Goal: Complete application form

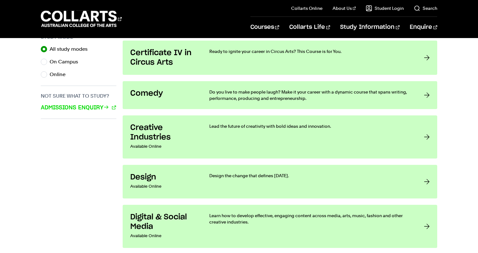
scroll to position [447, 0]
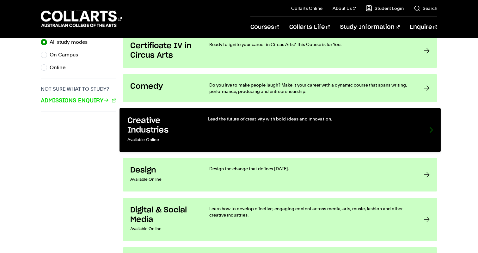
click at [431, 129] on div at bounding box center [430, 129] width 6 height 28
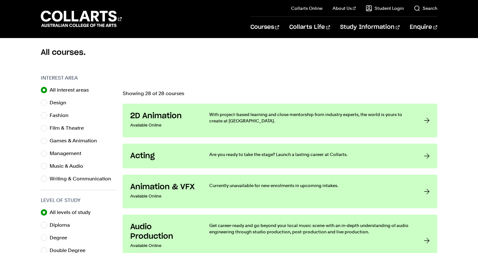
scroll to position [157, 0]
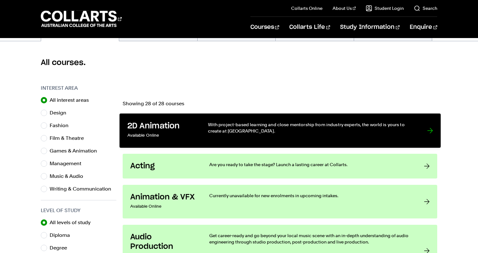
click at [427, 134] on div at bounding box center [430, 130] width 6 height 19
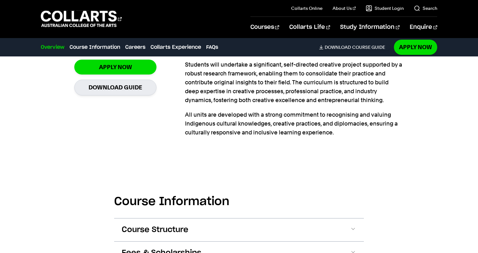
scroll to position [259, 0]
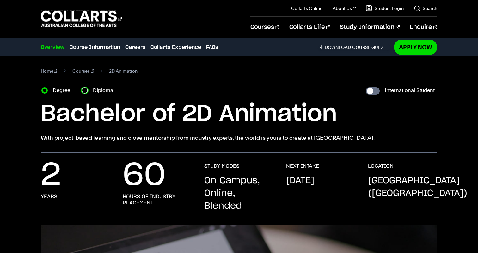
click at [86, 90] on input "Diploma" at bounding box center [85, 90] width 6 height 6
radio input "true"
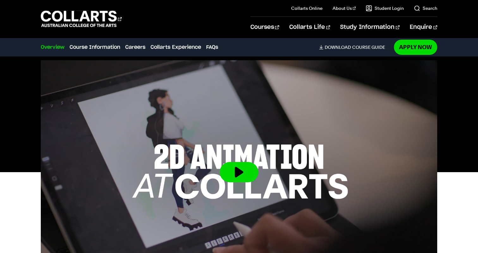
scroll to position [191, 0]
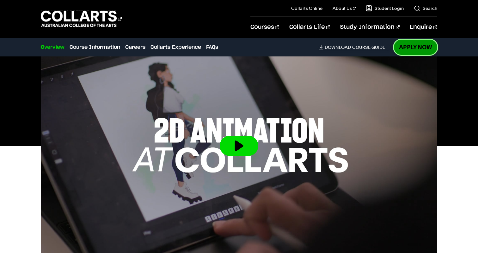
click at [414, 44] on link "Apply Now" at bounding box center [415, 47] width 43 height 15
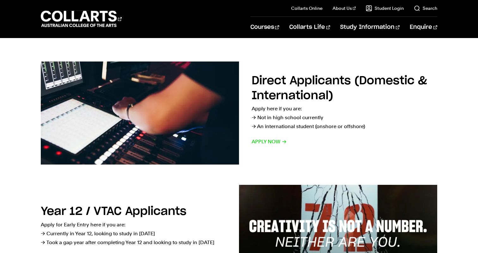
scroll to position [93, 0]
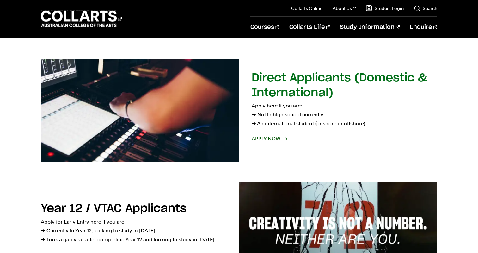
click at [276, 138] on span "Apply now" at bounding box center [269, 138] width 35 height 9
